Goal: Contribute content

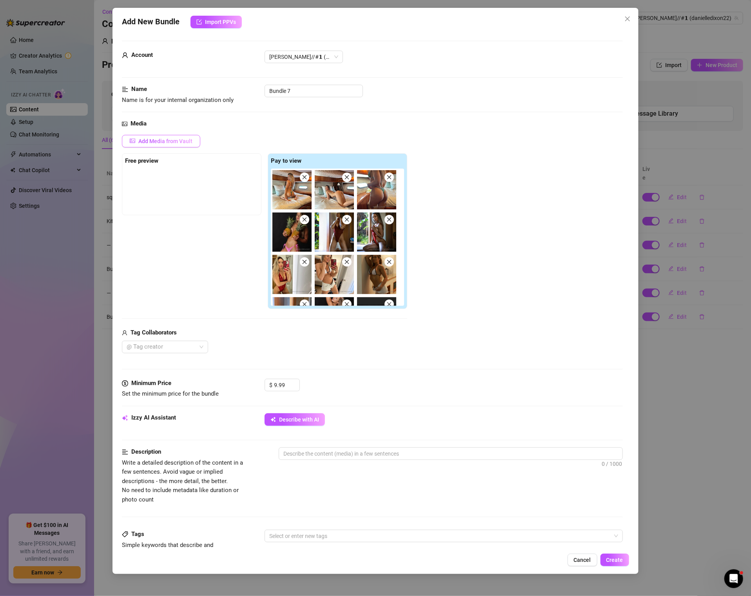
click at [174, 140] on span "Add Media from Vault" at bounding box center [165, 141] width 54 height 6
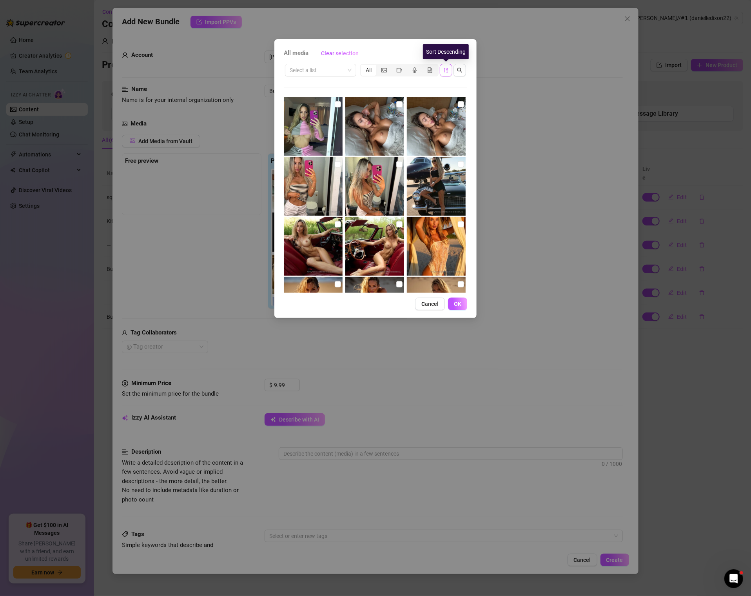
click at [444, 72] on icon "sort-descending" at bounding box center [445, 69] width 5 height 5
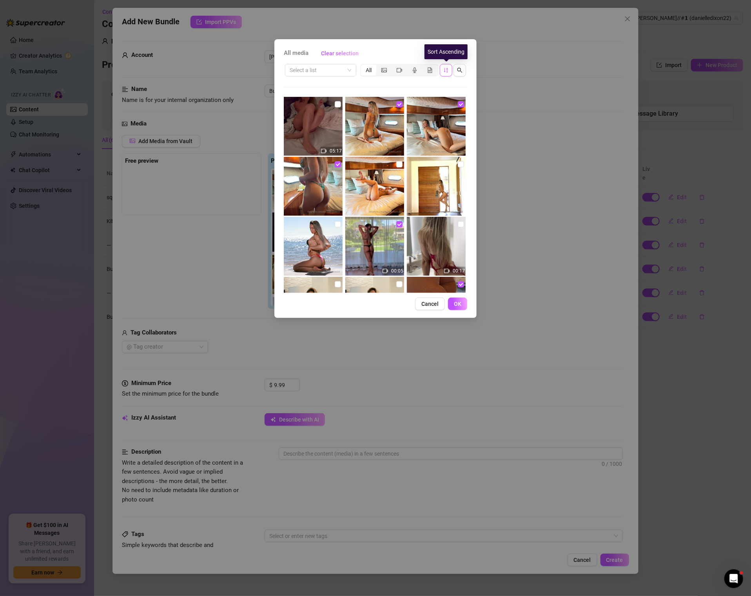
click at [445, 71] on icon "sort-ascending" at bounding box center [445, 69] width 5 height 5
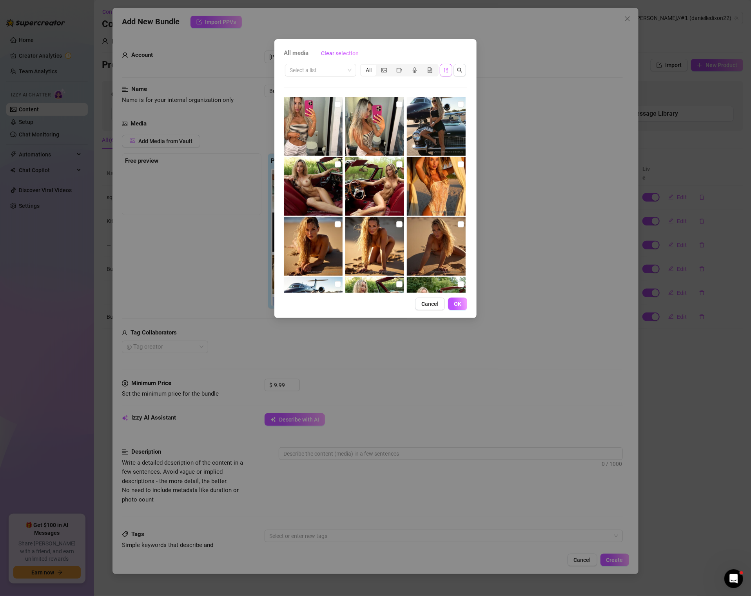
scroll to position [69, 0]
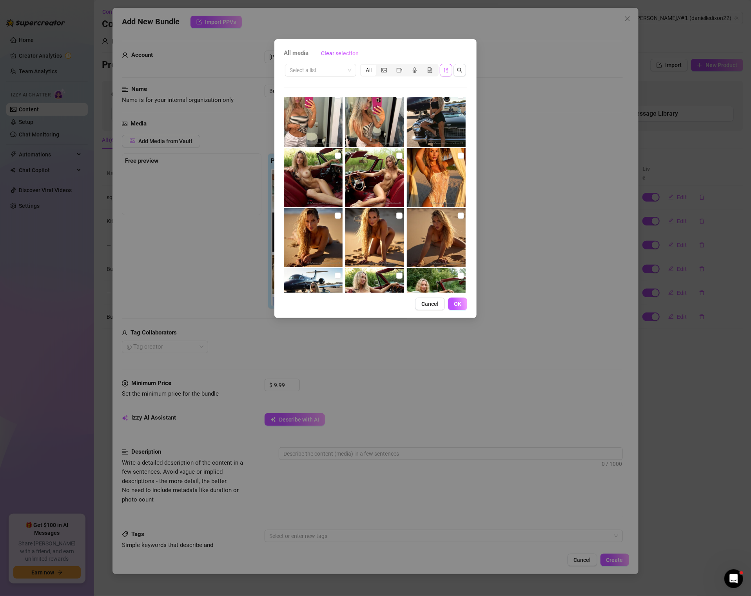
click at [379, 246] on img at bounding box center [374, 237] width 59 height 59
checkbox input "true"
click at [431, 182] on img at bounding box center [436, 177] width 59 height 59
checkbox input "true"
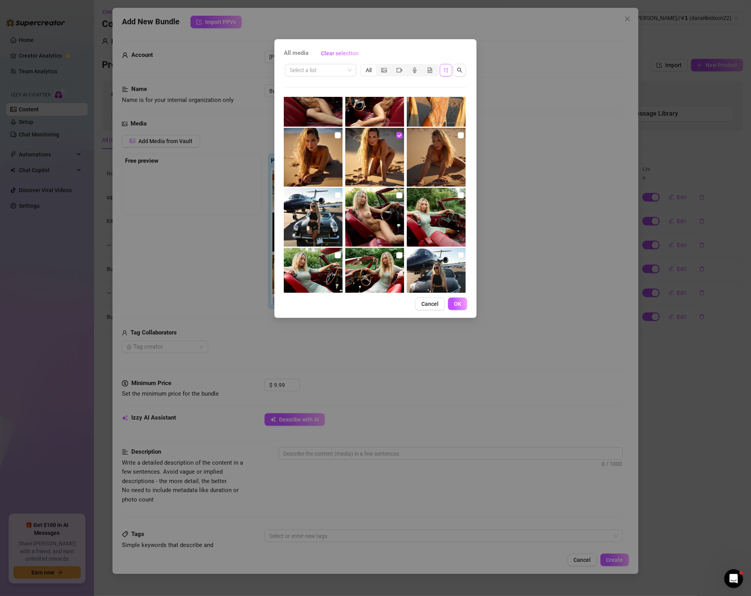
scroll to position [148, 0]
click at [456, 301] on span "OK" at bounding box center [457, 304] width 7 height 6
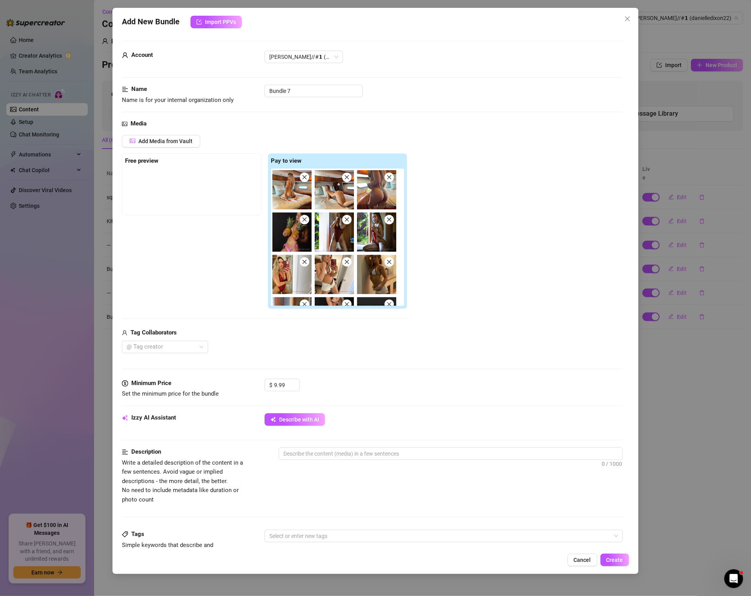
scroll to position [328, 0]
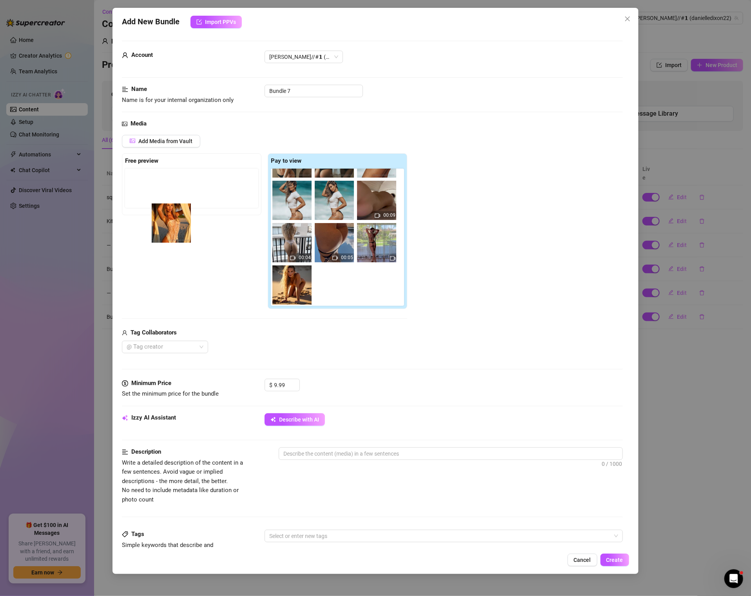
drag, startPoint x: 332, startPoint y: 286, endPoint x: 165, endPoint y: 225, distance: 177.5
click at [165, 225] on div "Free preview Pay to view 00:09 00:04 00:05" at bounding box center [264, 231] width 285 height 156
drag, startPoint x: 328, startPoint y: 293, endPoint x: 156, endPoint y: 184, distance: 203.1
click at [156, 184] on div "Free preview Pay to view 00:09 00:04 00:05" at bounding box center [264, 231] width 285 height 156
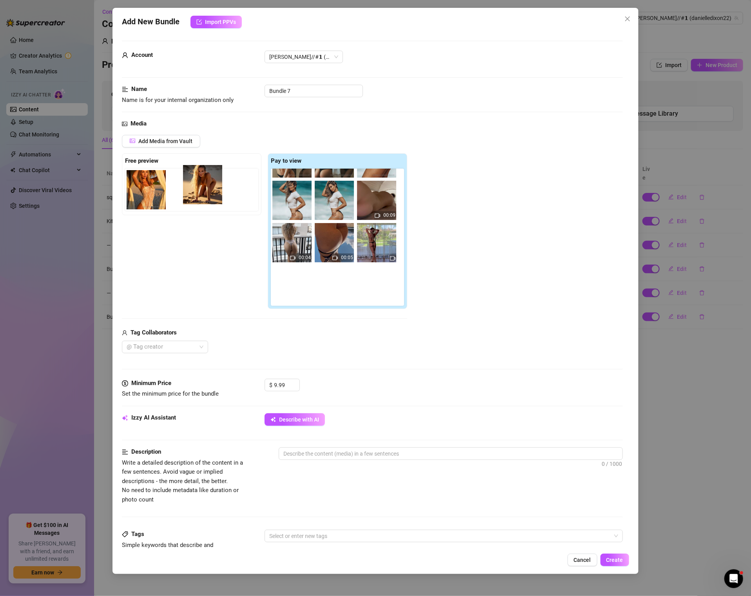
drag, startPoint x: 292, startPoint y: 294, endPoint x: 203, endPoint y: 189, distance: 137.9
click at [203, 189] on div "Free preview Pay to view 00:09 00:04 00:05" at bounding box center [264, 231] width 285 height 156
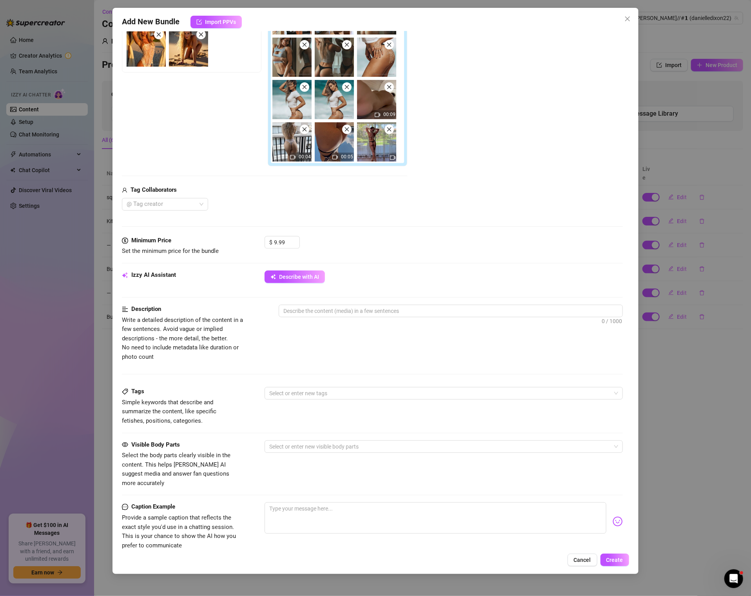
scroll to position [146, 0]
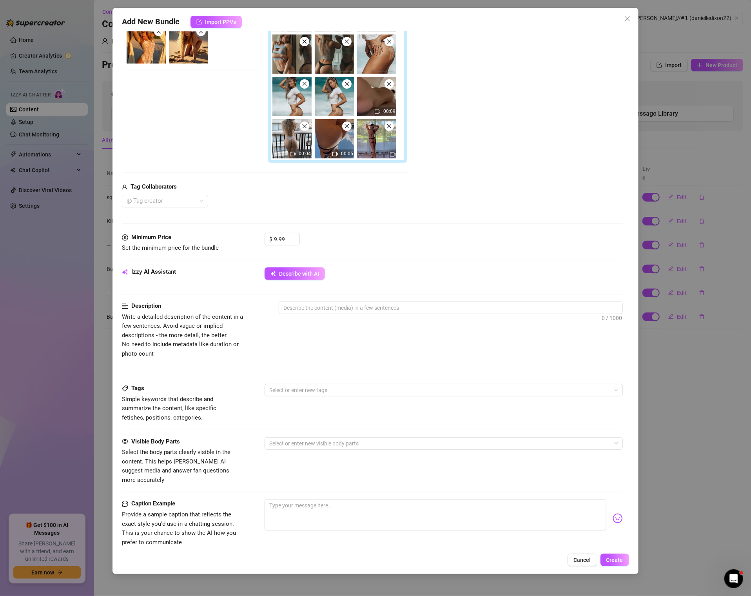
click at [290, 281] on div "Izzy AI Assistant Describe with AI" at bounding box center [372, 277] width 500 height 20
click at [290, 273] on span "Describe with AI" at bounding box center [299, 273] width 40 height 6
